Goal: Navigation & Orientation: Go to known website

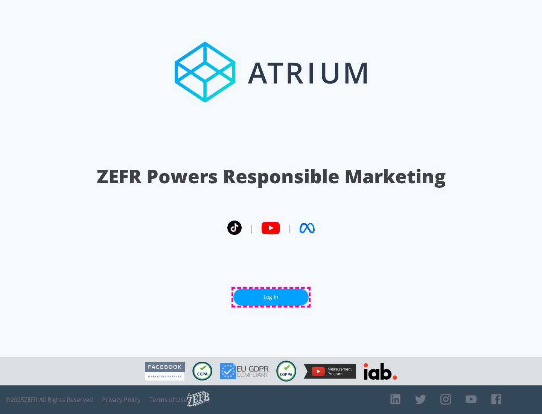
click at [271, 297] on link "Log In" at bounding box center [270, 296] width 75 height 17
